Goal: Information Seeking & Learning: Learn about a topic

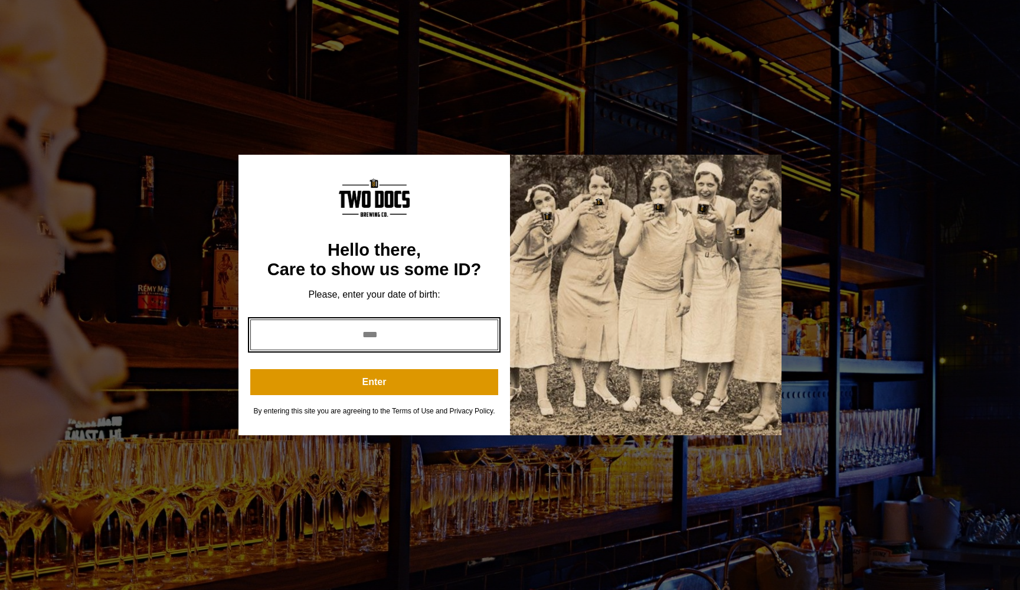
click at [484, 337] on input "*" at bounding box center [374, 334] width 248 height 31
type input "****"
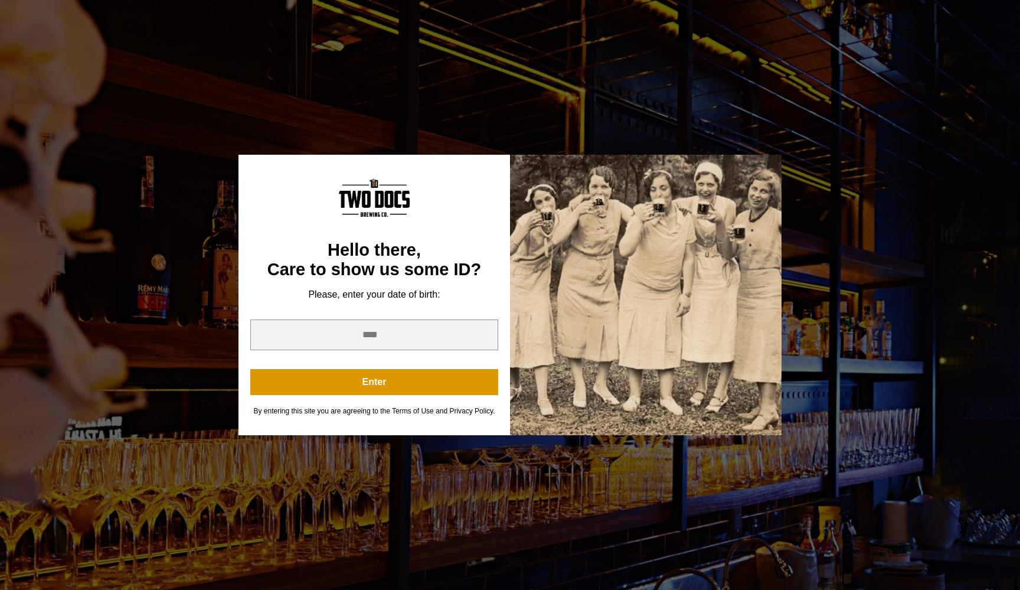
click at [417, 388] on button "Enter" at bounding box center [374, 382] width 248 height 26
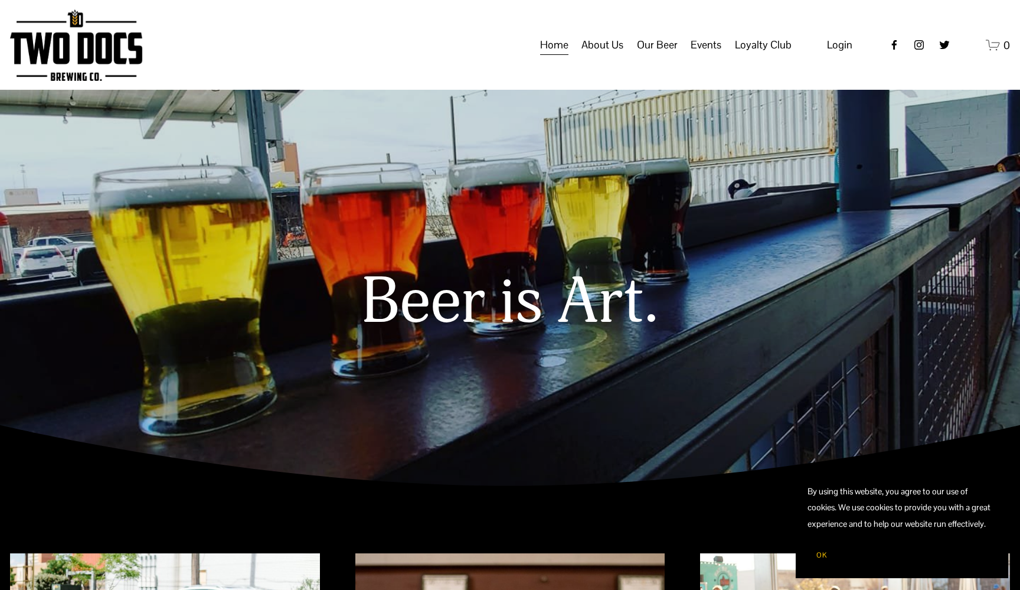
click at [706, 55] on span "Events" at bounding box center [706, 45] width 31 height 20
click at [0, 0] on span "Calendar" at bounding box center [0, 0] width 0 height 0
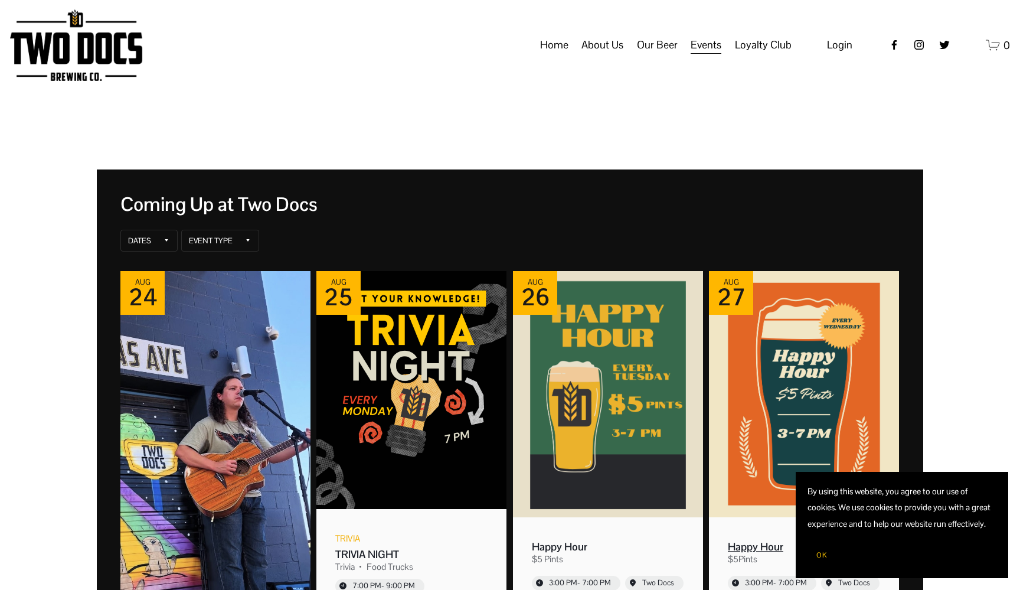
click at [819, 553] on span "OK" at bounding box center [821, 554] width 11 height 9
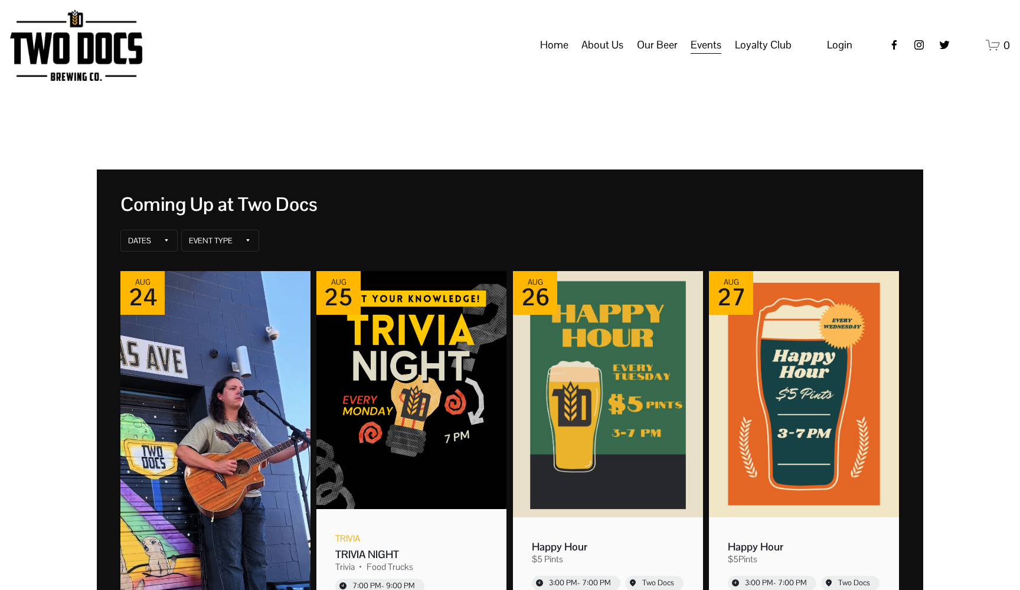
click at [0, 0] on span "Private Events" at bounding box center [0, 0] width 0 height 0
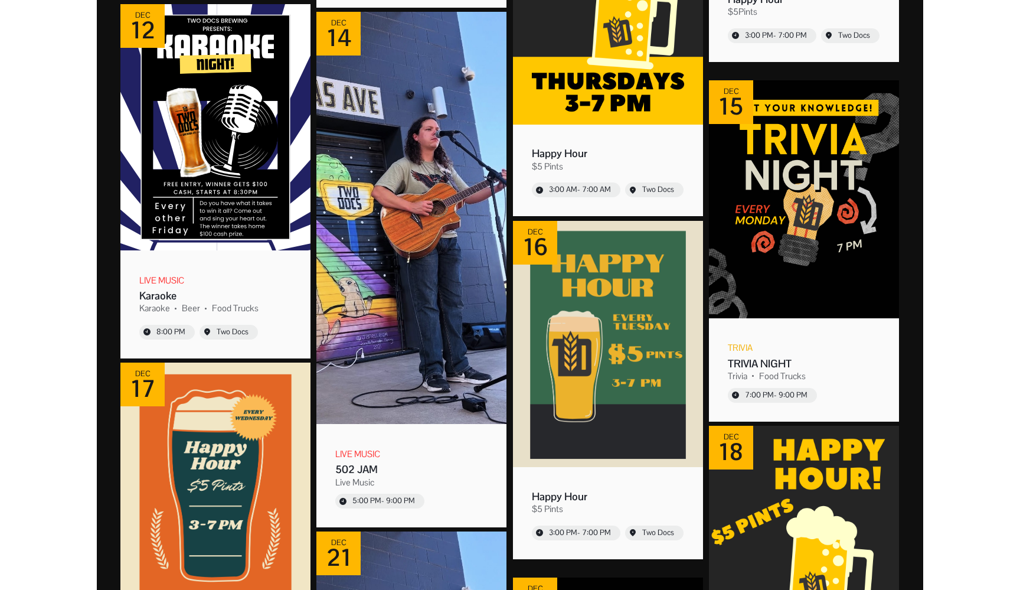
scroll to position [8835, 0]
